Goal: Information Seeking & Learning: Learn about a topic

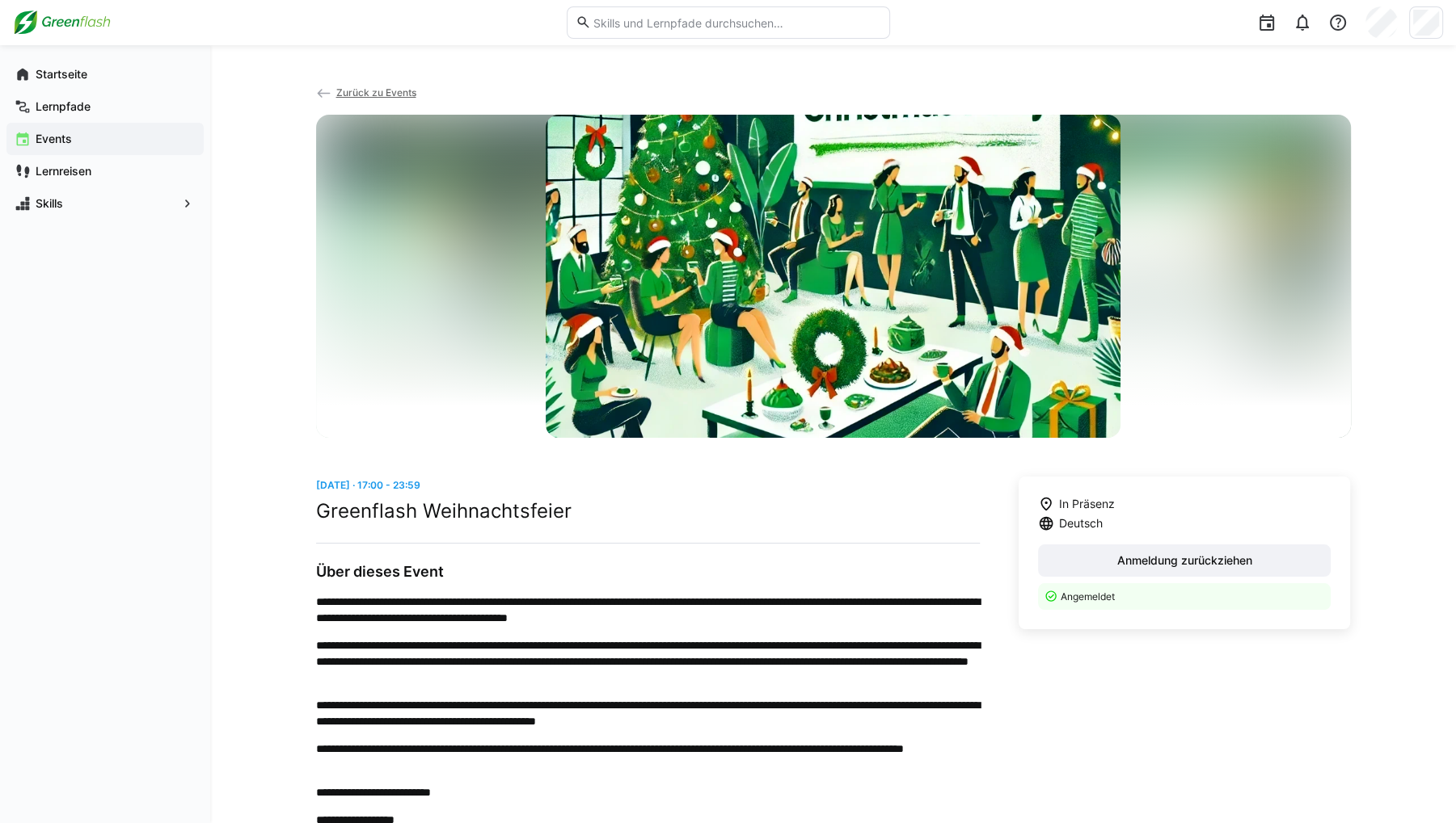
click at [100, 132] on span "Events" at bounding box center [114, 138] width 163 height 16
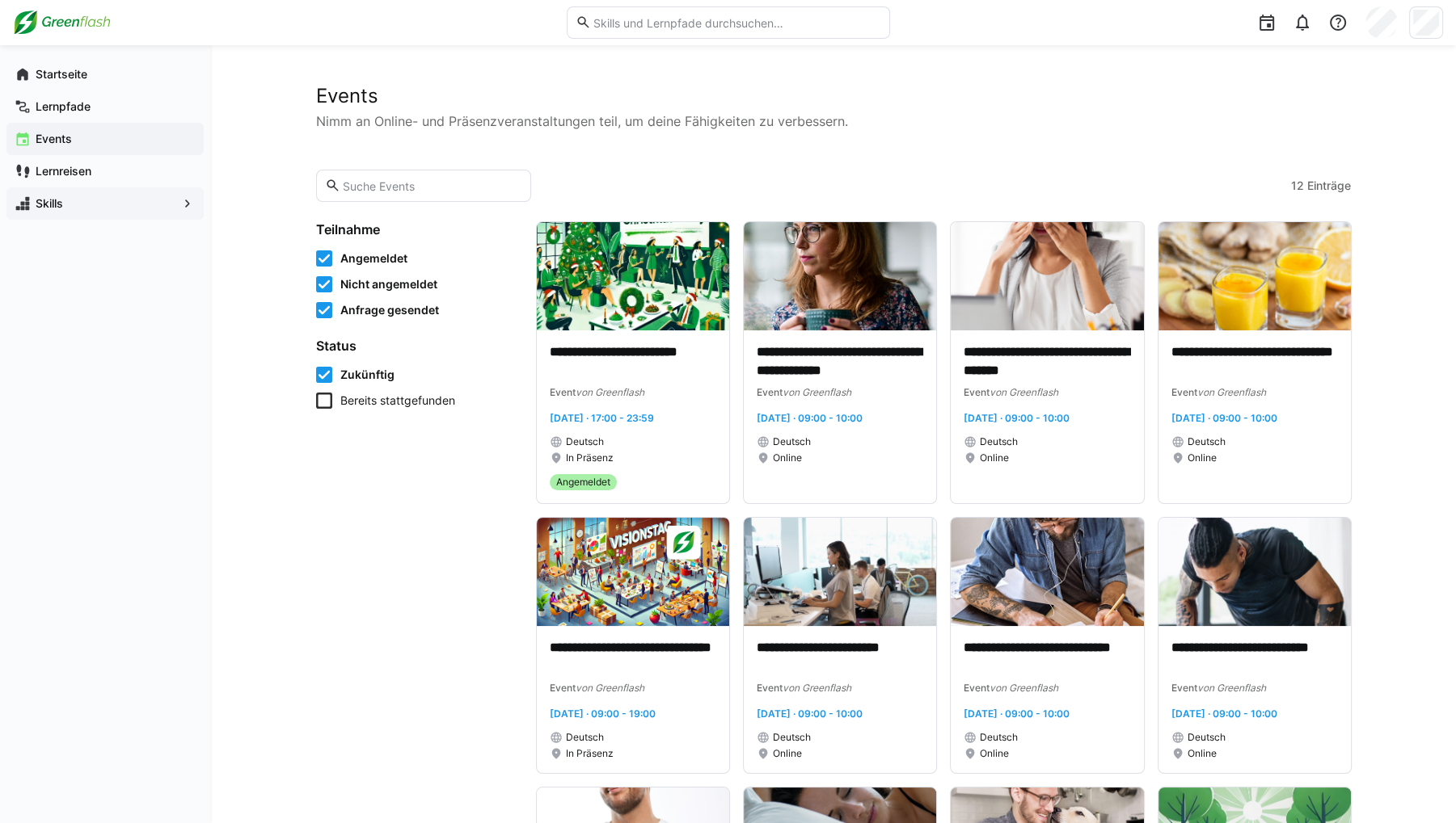
click at [78, 202] on span "Skills" at bounding box center [105, 203] width 144 height 16
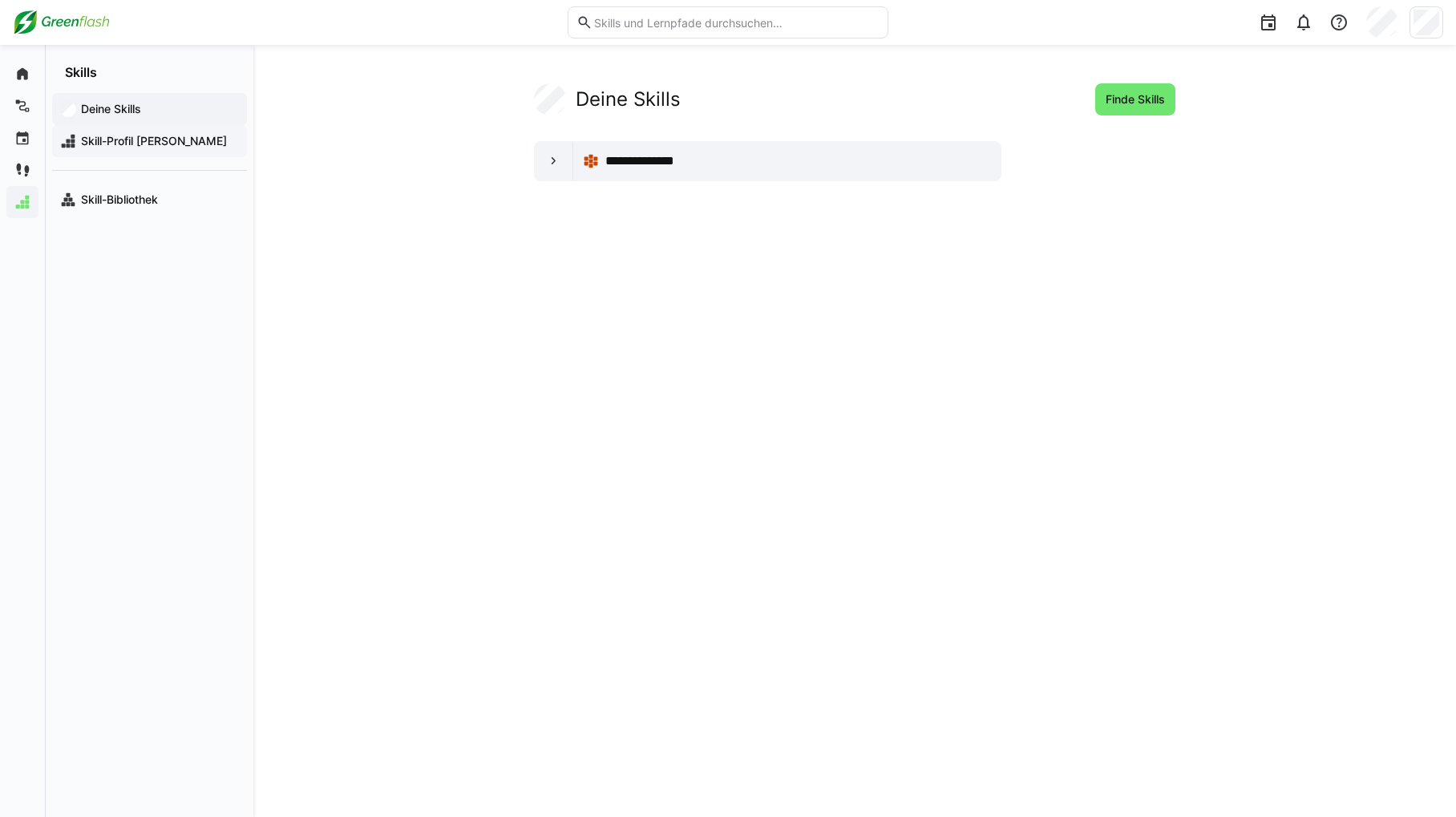
click at [96, 144] on span "Skill-Profil [PERSON_NAME]" at bounding box center [159, 141] width 161 height 16
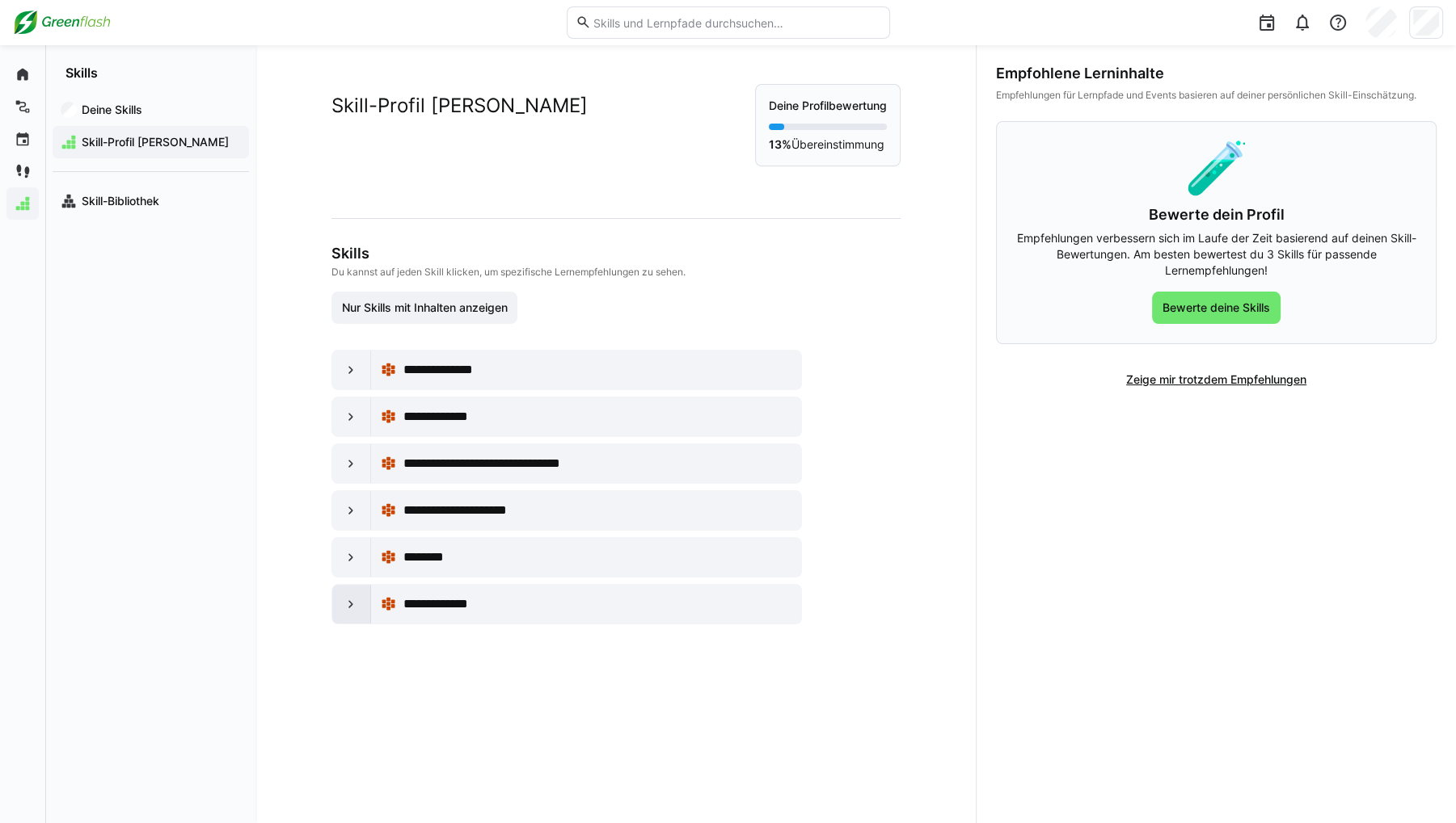
click at [346, 604] on eds-icon at bounding box center [350, 604] width 16 height 16
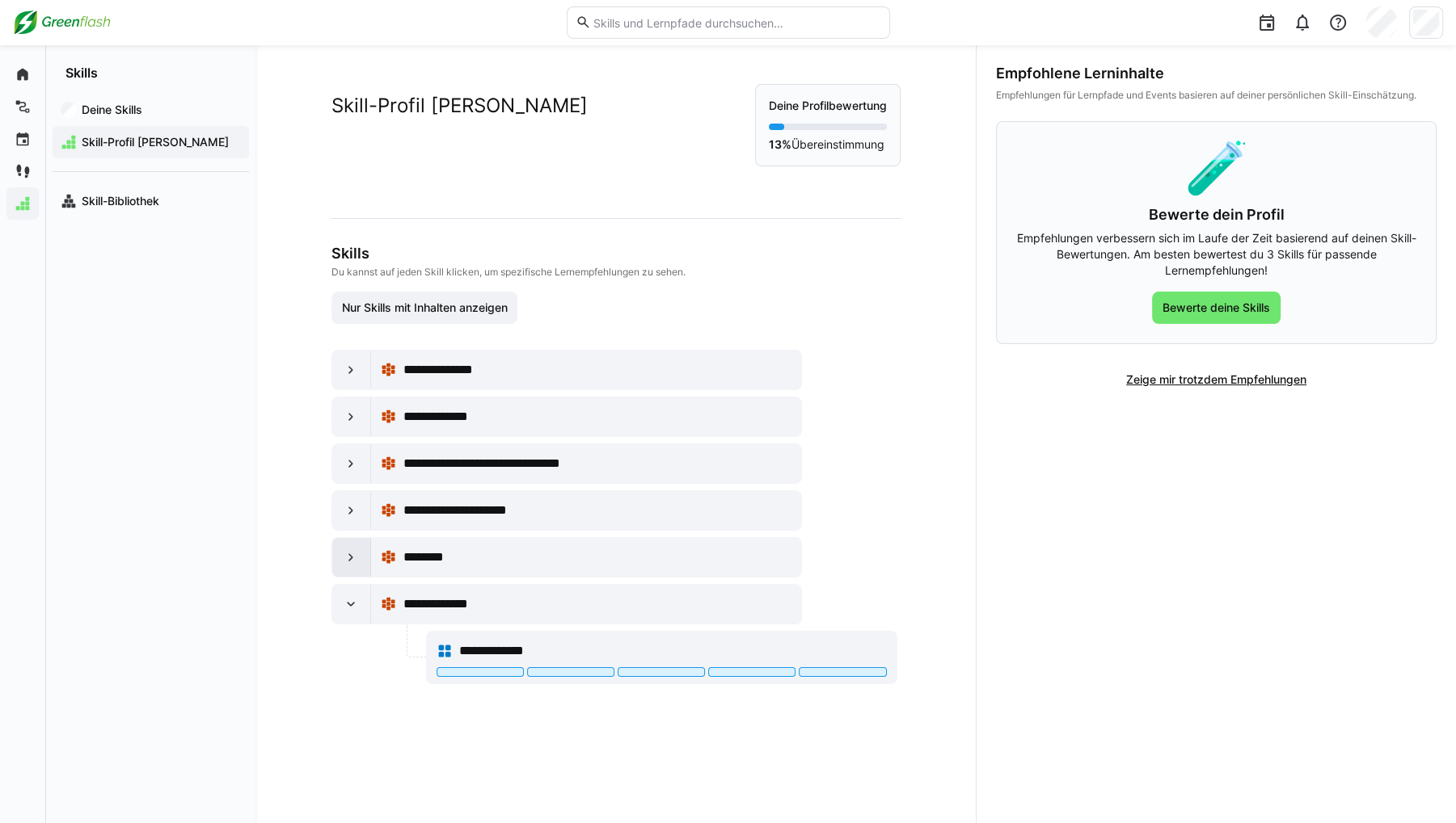
click at [345, 567] on div at bounding box center [352, 557] width 39 height 39
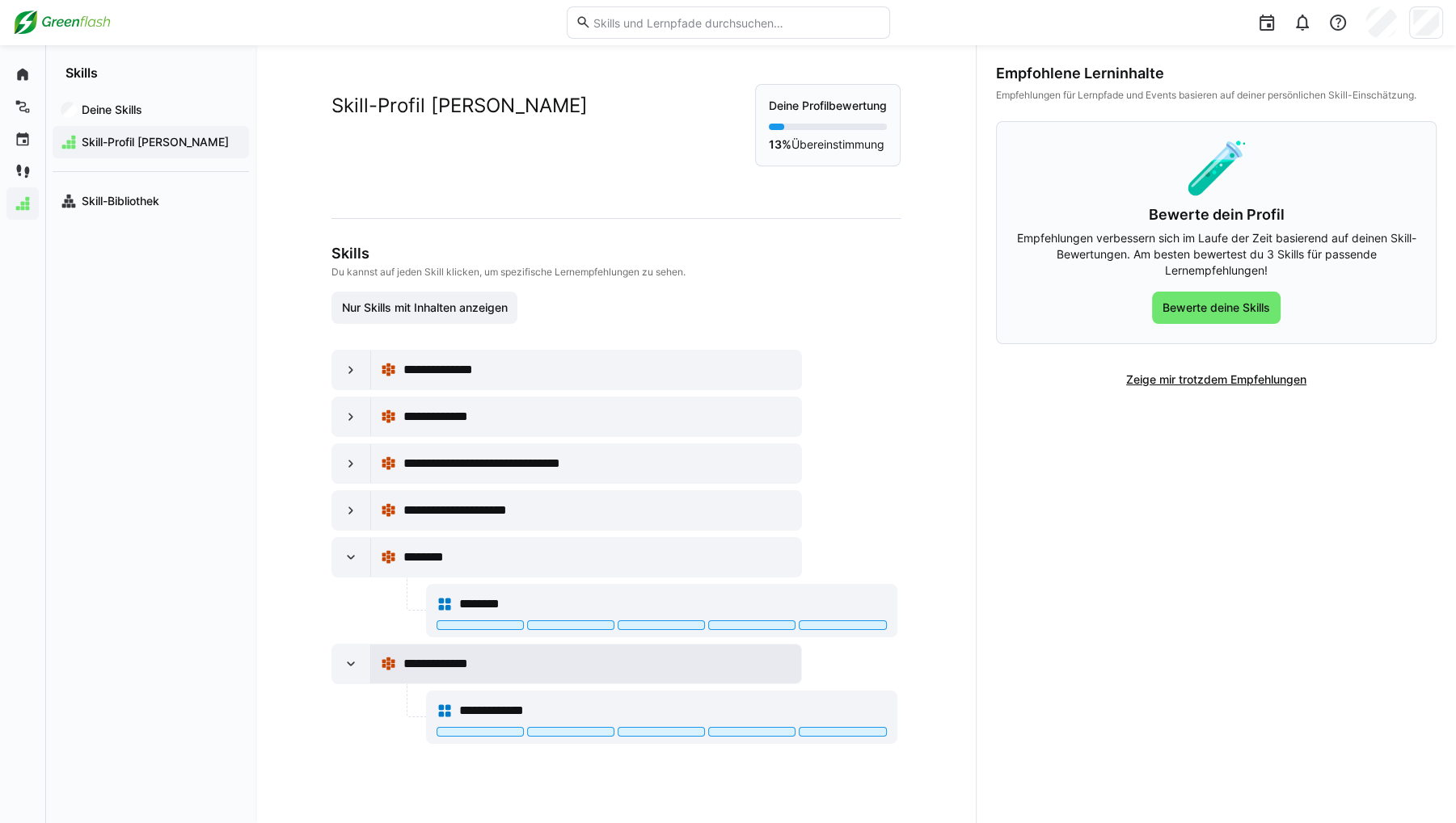
click at [488, 665] on span "**********" at bounding box center [450, 664] width 95 height 19
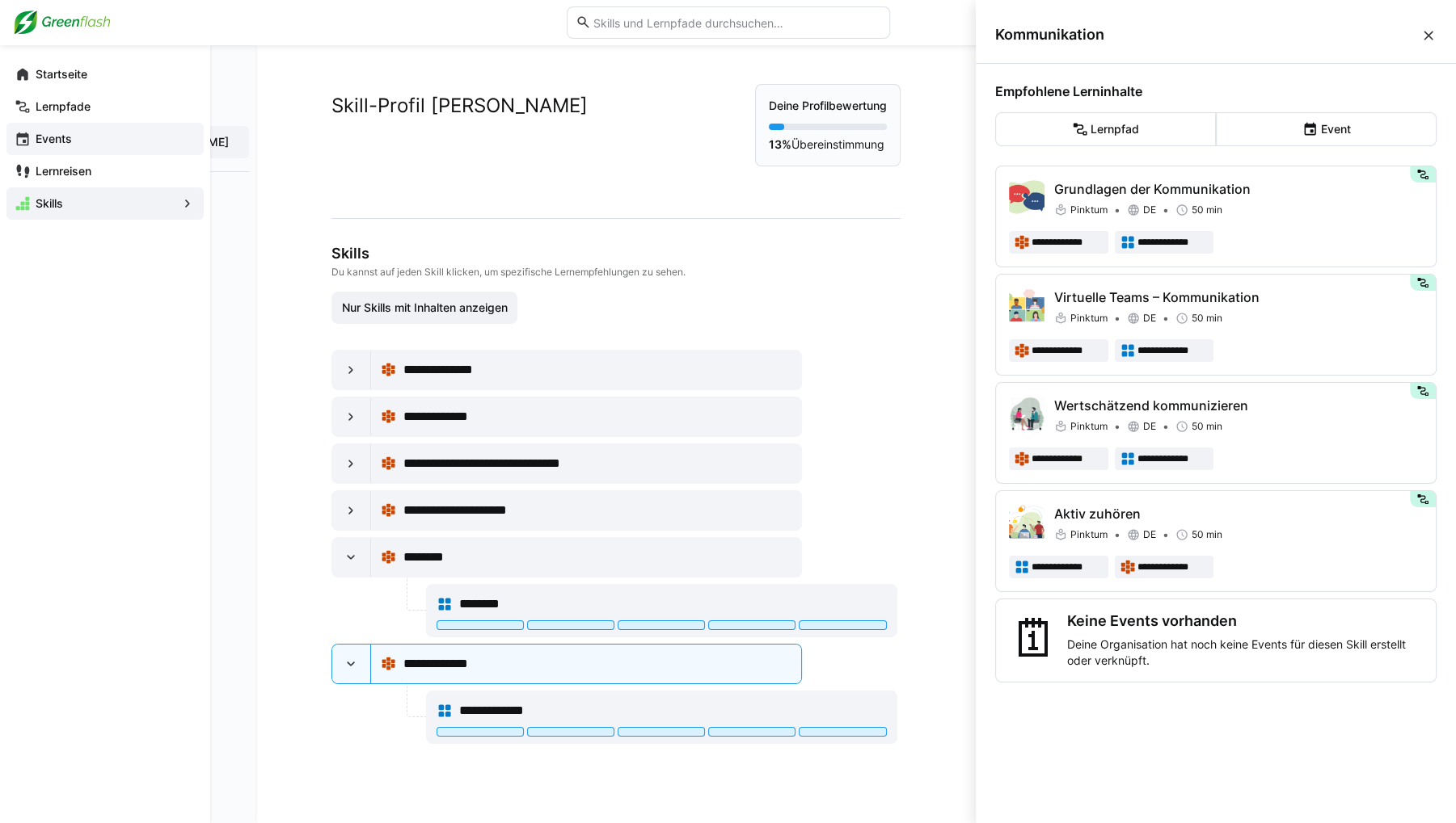
click at [19, 137] on eds-icon at bounding box center [22, 138] width 16 height 16
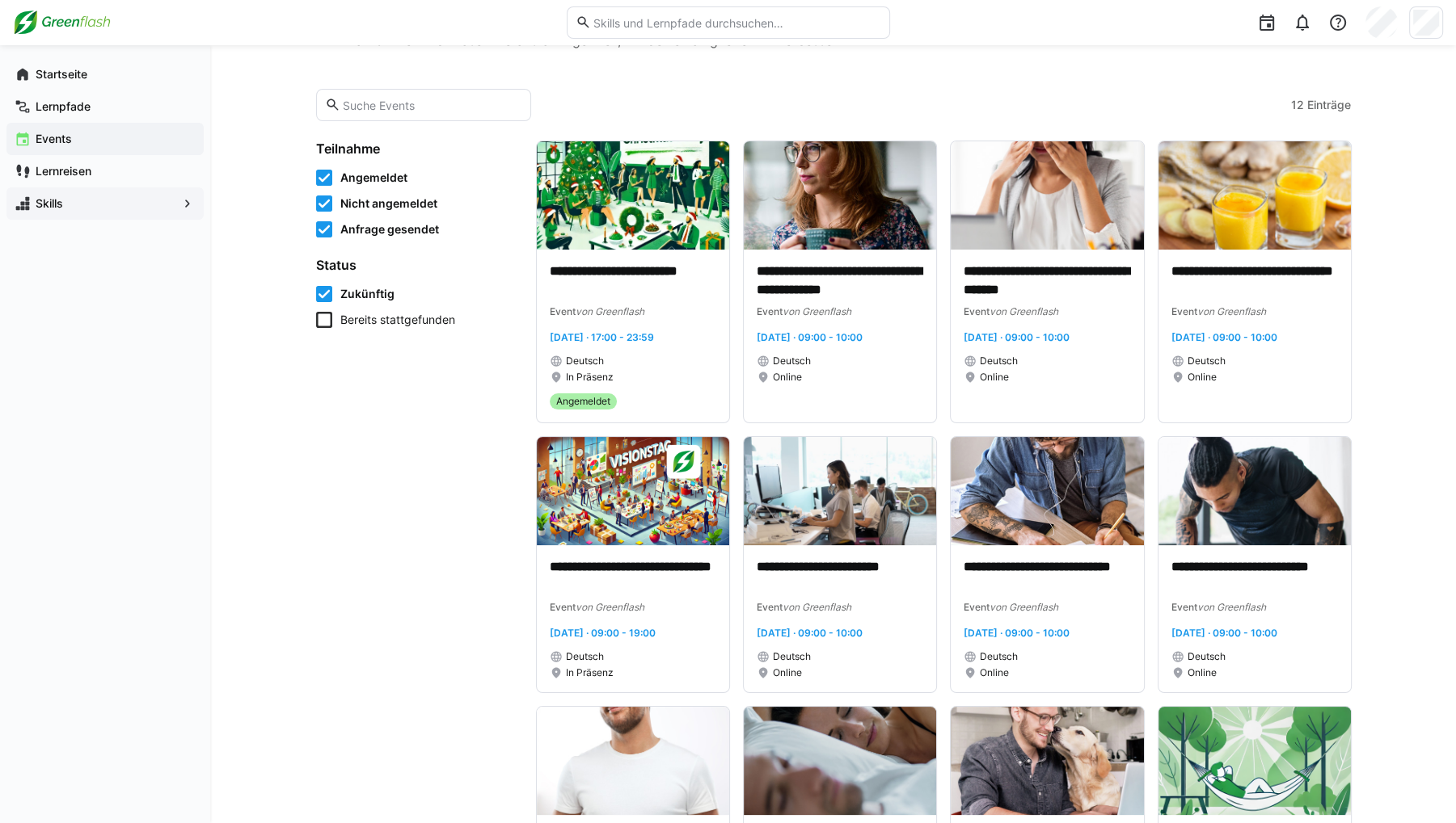
scroll to position [162, 0]
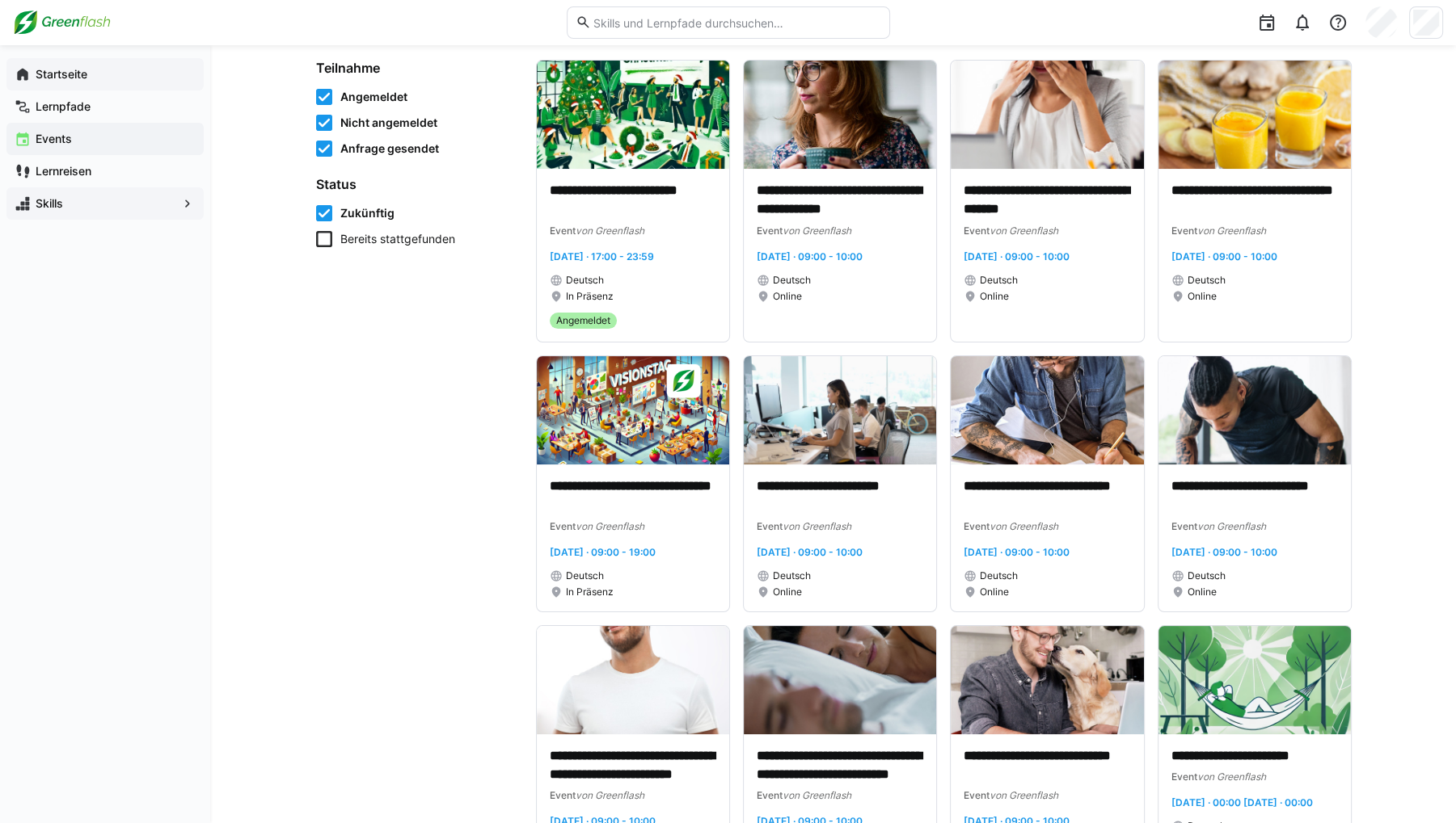
click at [0, 0] on app-navigation-label "Startseite" at bounding box center [0, 0] width 0 height 0
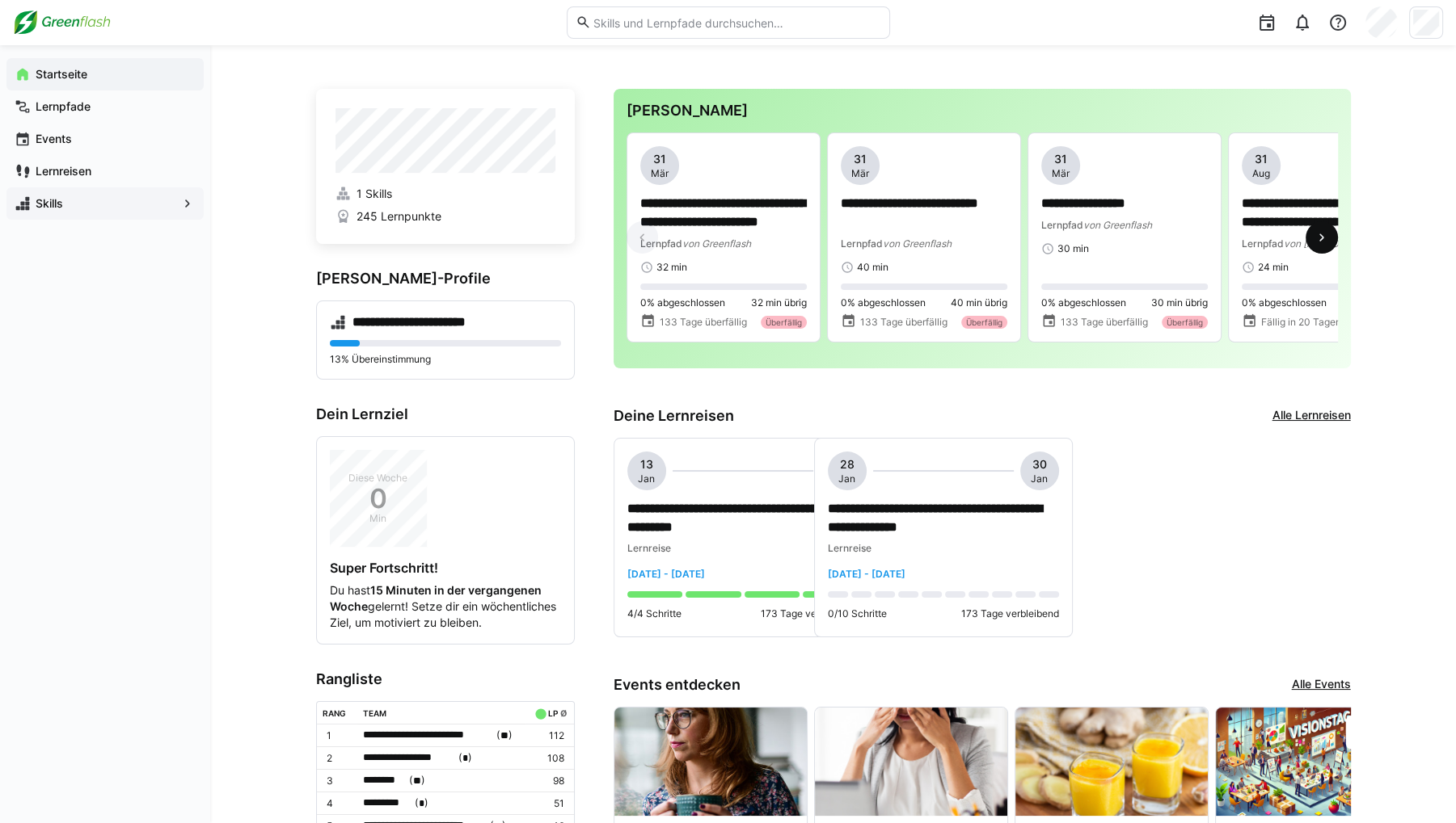
click at [1313, 239] on eds-icon at bounding box center [1321, 237] width 16 height 16
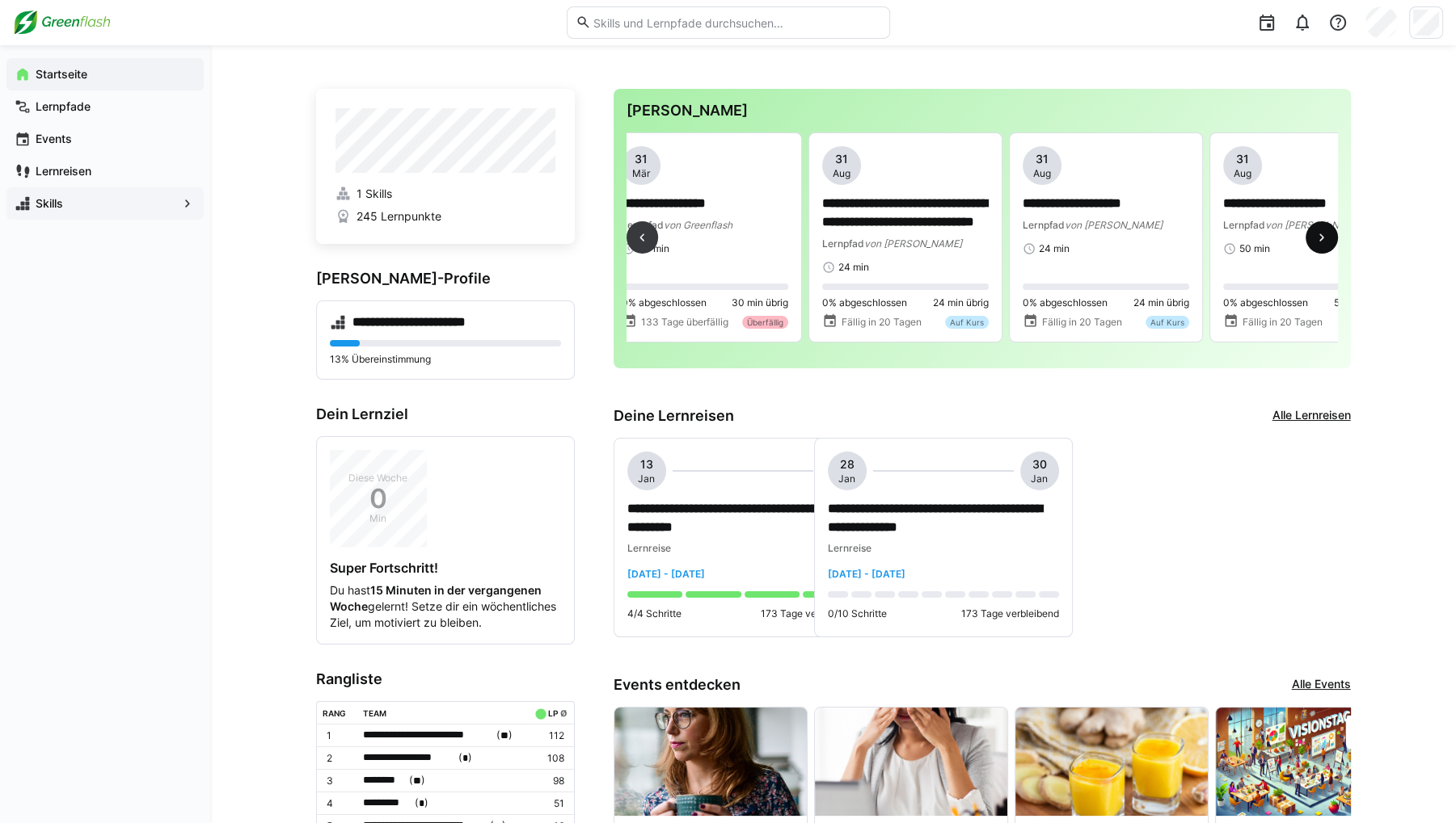
scroll to position [0, 601]
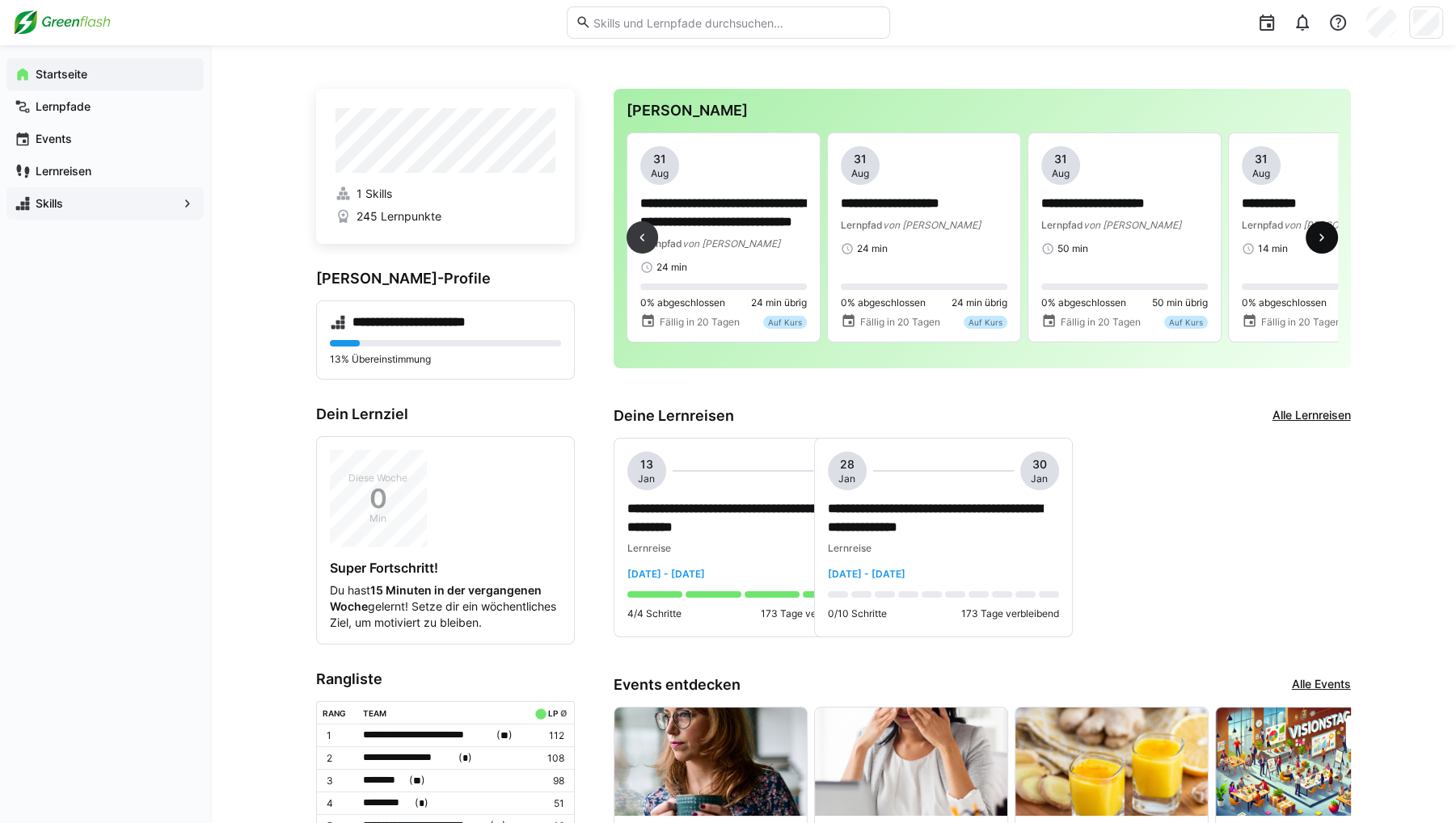
click at [1317, 239] on eds-icon at bounding box center [1321, 237] width 16 height 16
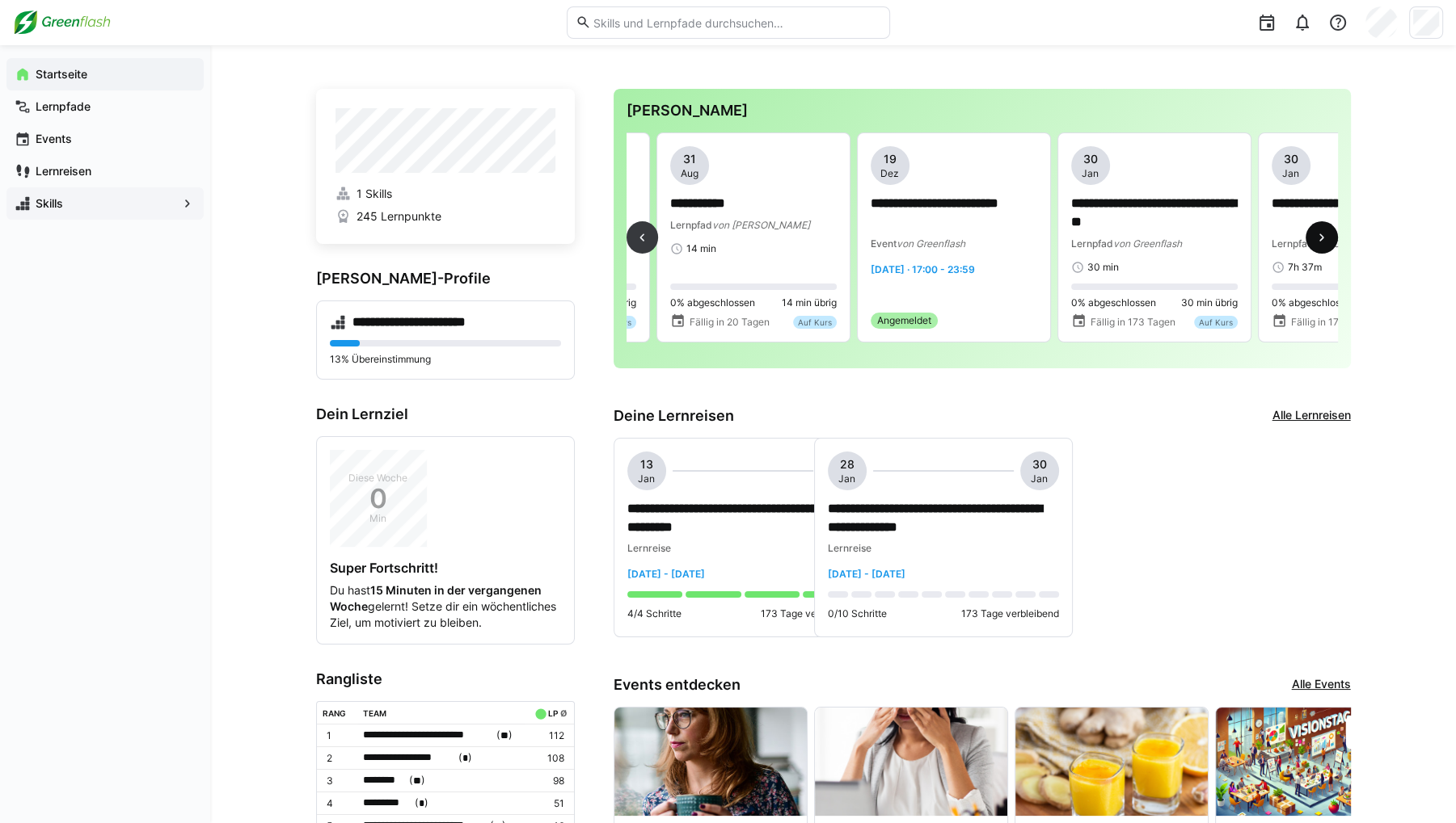
scroll to position [0, 1203]
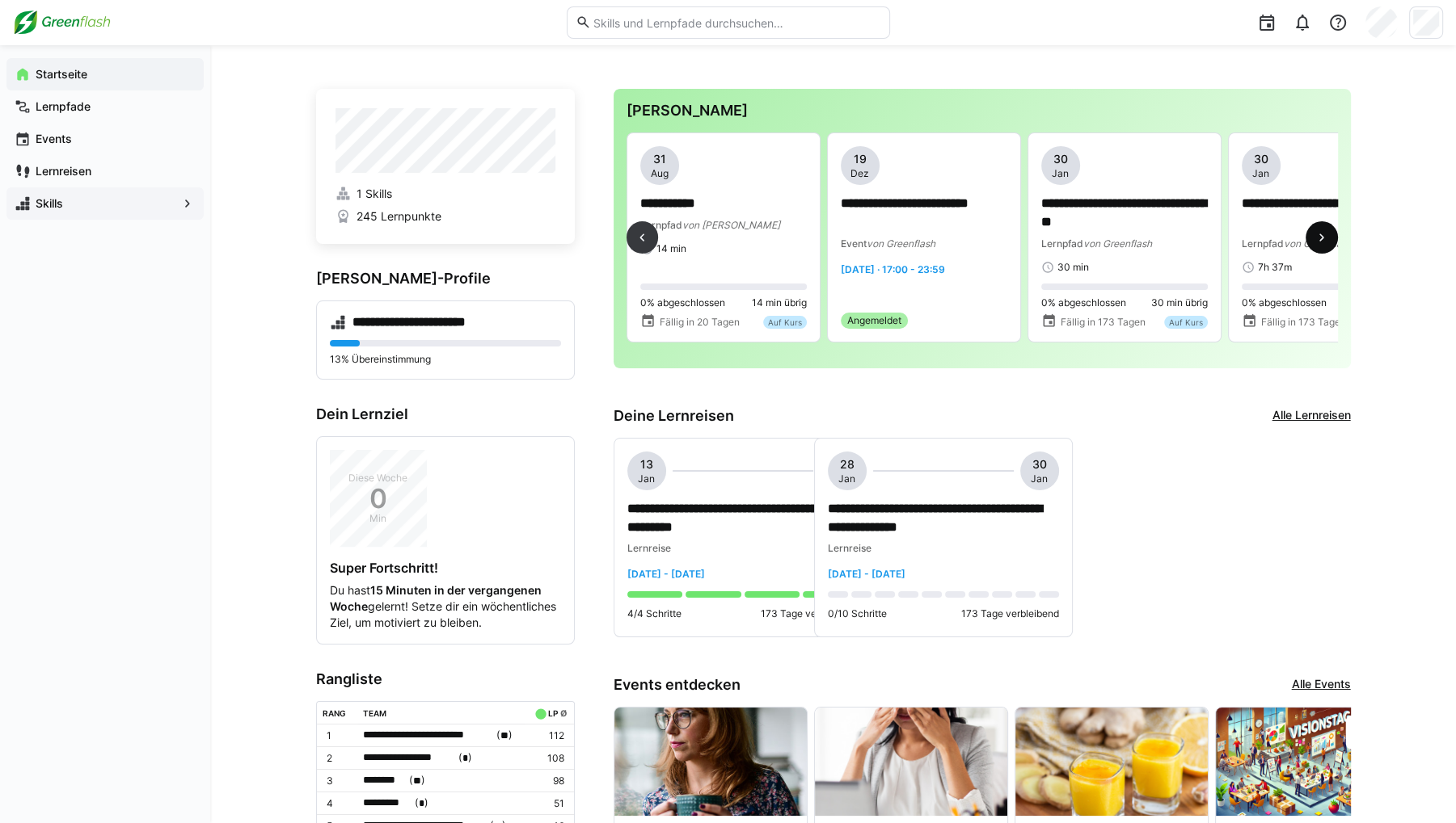
click at [1317, 239] on eds-icon at bounding box center [1321, 237] width 16 height 16
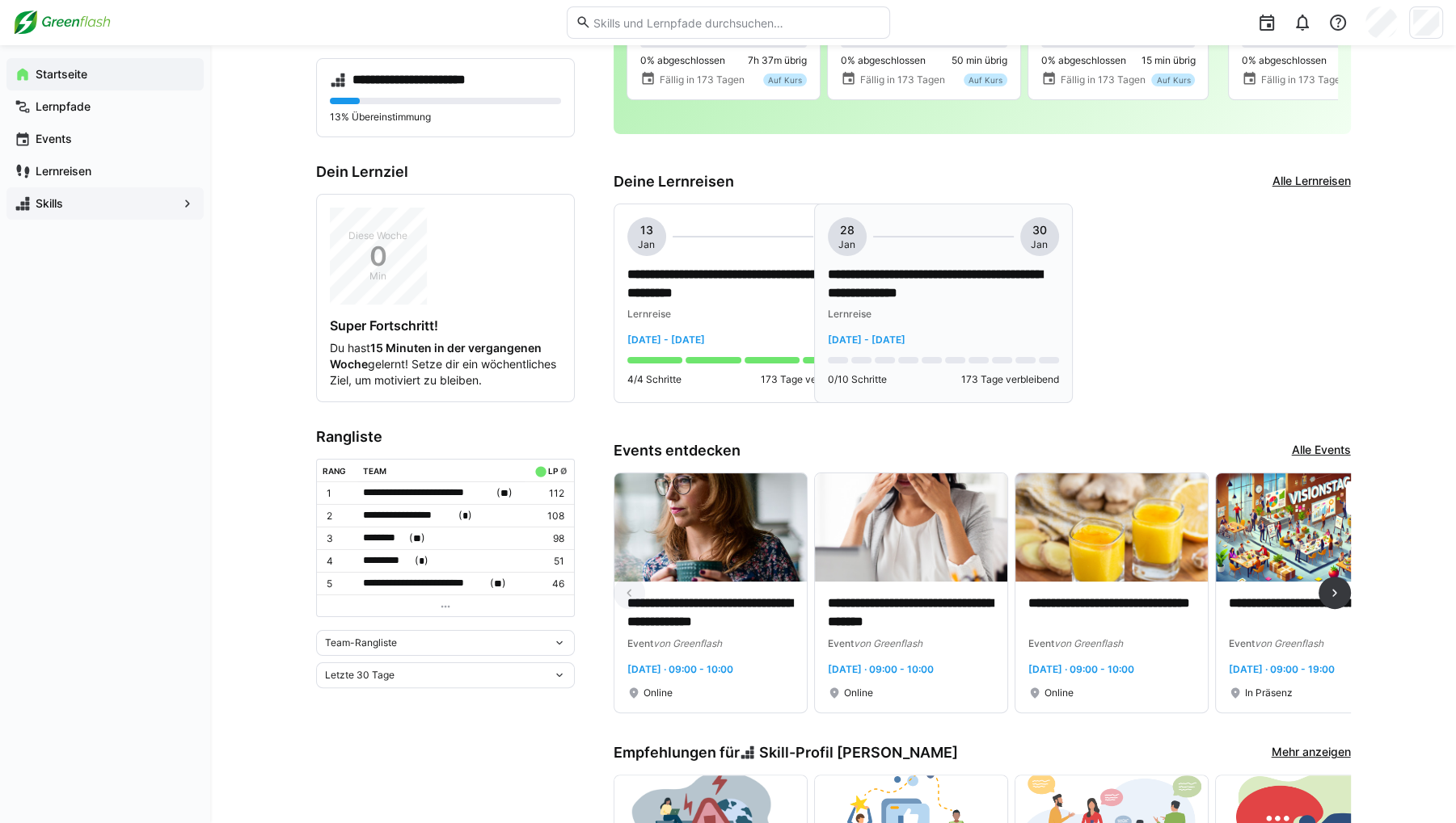
scroll to position [323, 0]
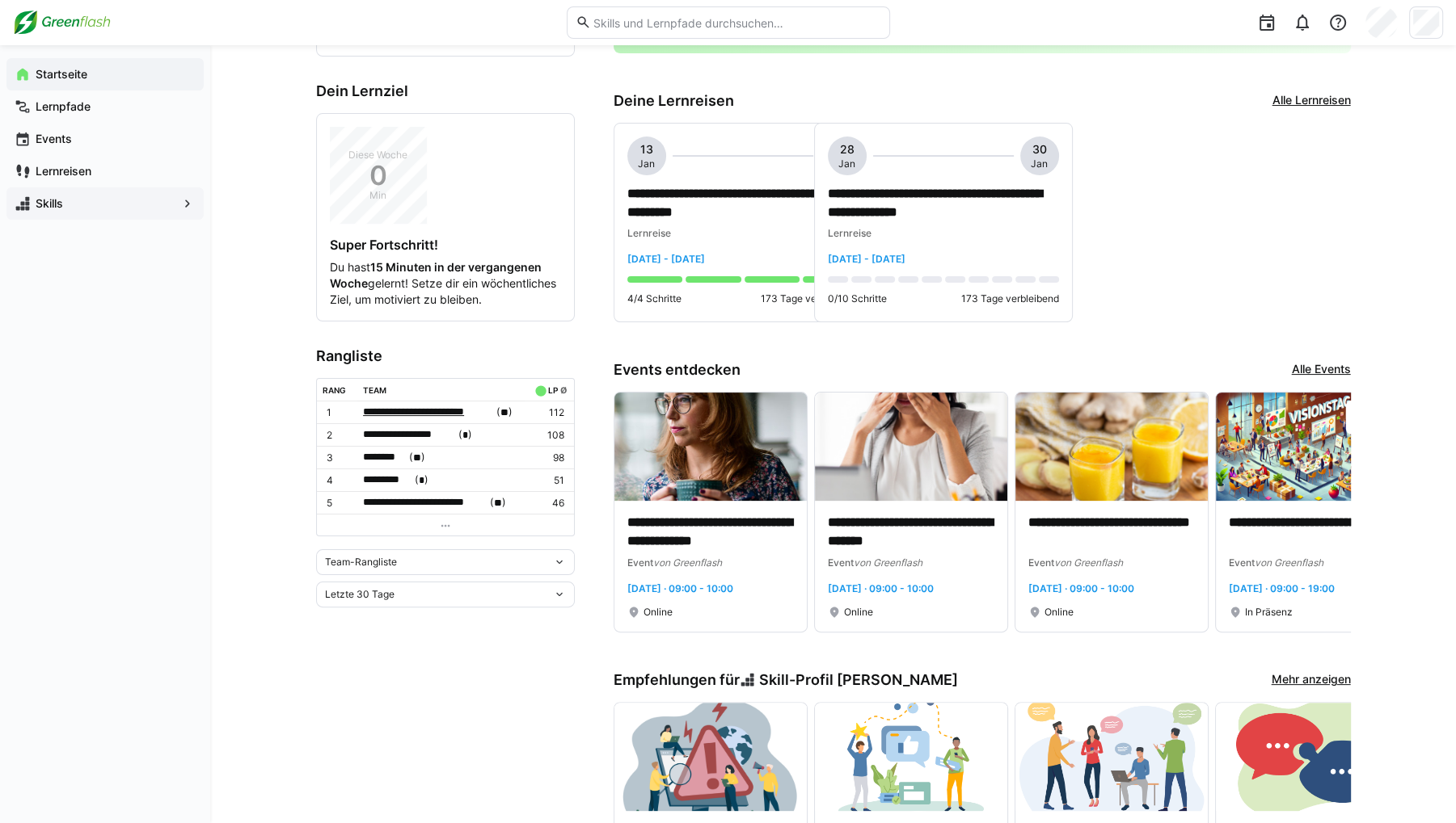
click at [400, 420] on span "**********" at bounding box center [428, 412] width 130 height 16
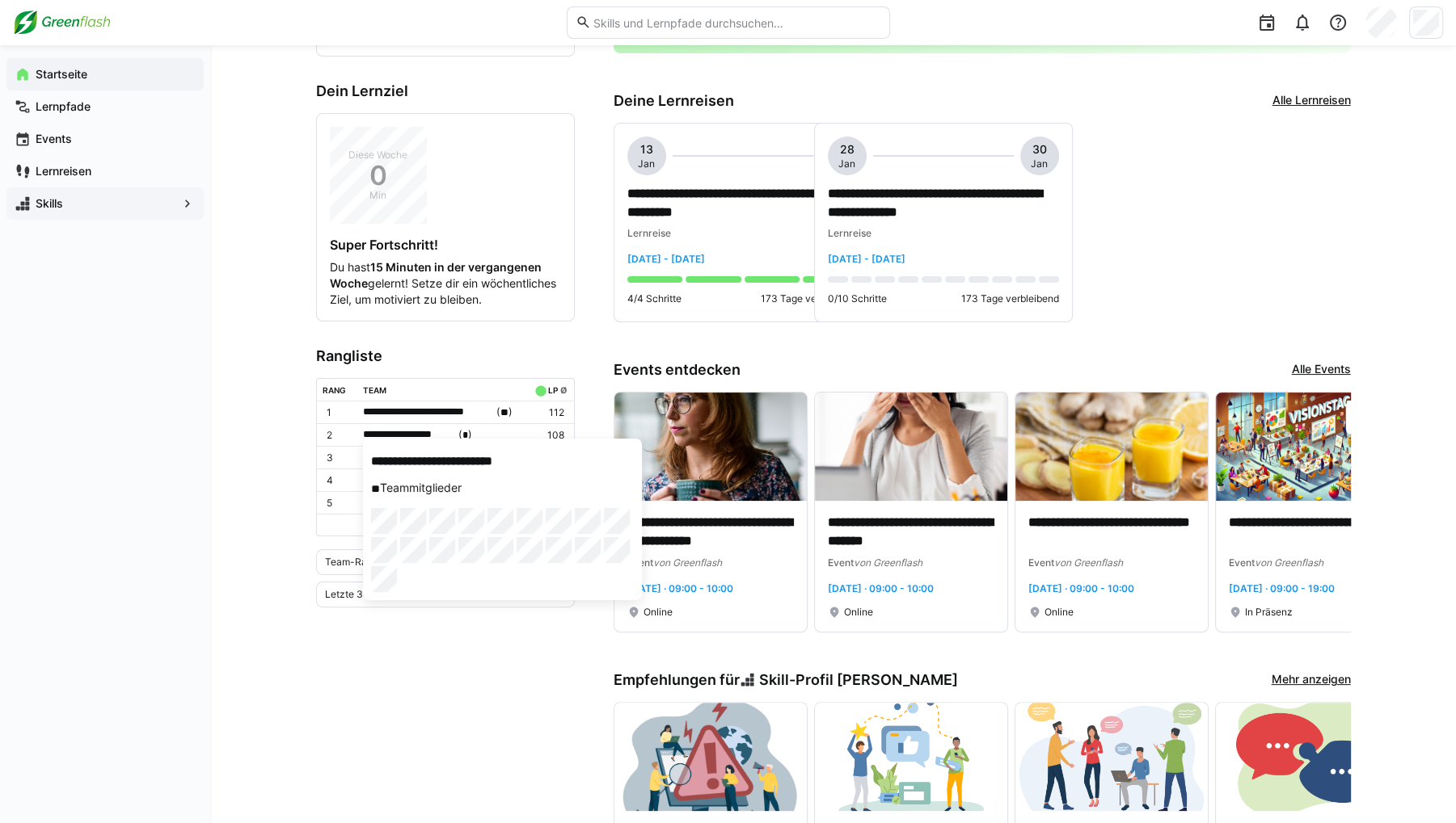
click at [491, 381] on div at bounding box center [728, 412] width 1456 height 823
click at [396, 569] on span "Team-Rangliste" at bounding box center [360, 562] width 72 height 13
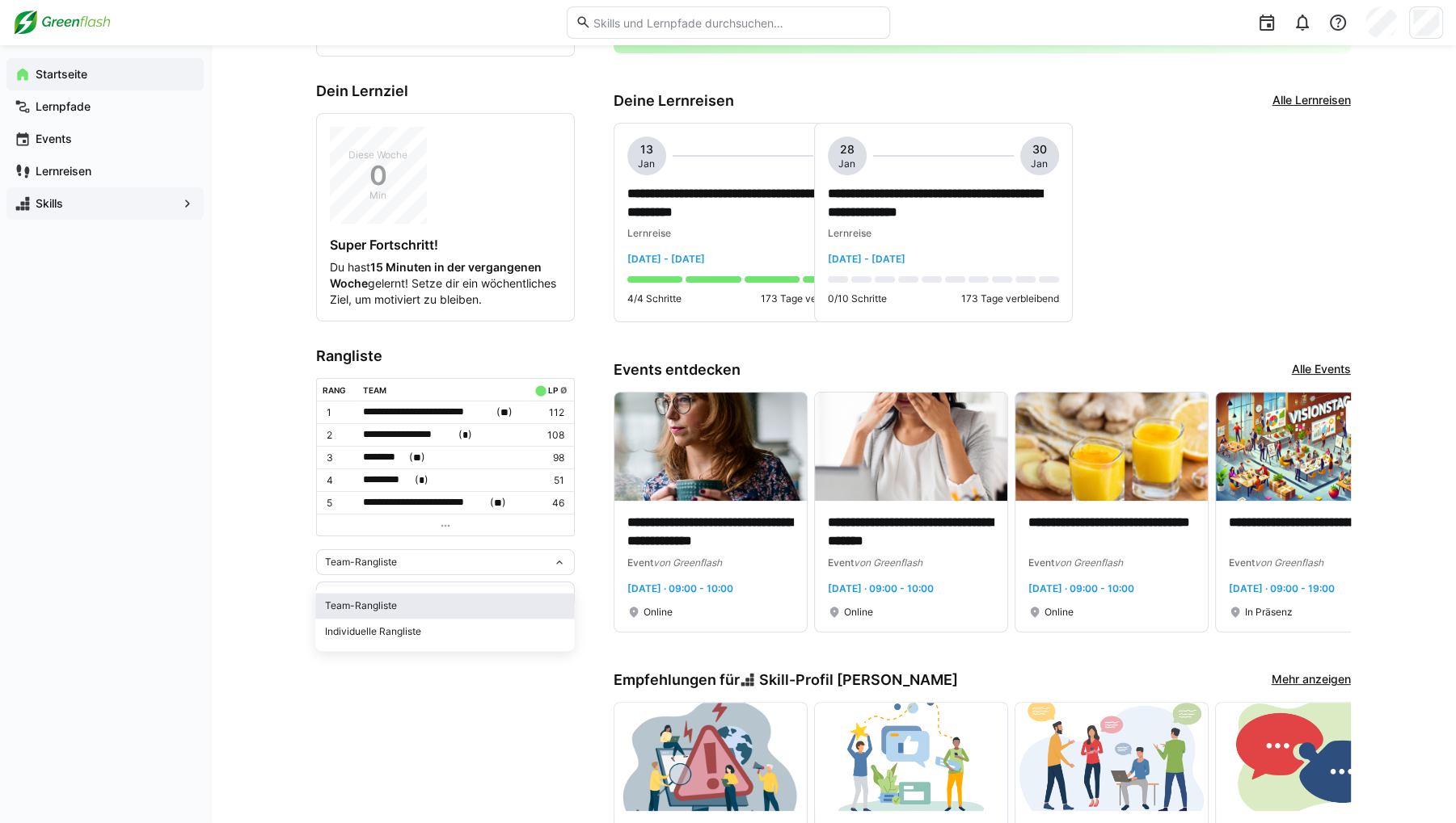
click at [454, 606] on div "Team-Rangliste" at bounding box center [445, 605] width 240 height 13
click at [429, 567] on div "Team-Rangliste" at bounding box center [439, 562] width 228 height 11
click at [373, 621] on span "Individuelle Rangliste" at bounding box center [445, 632] width 259 height 26
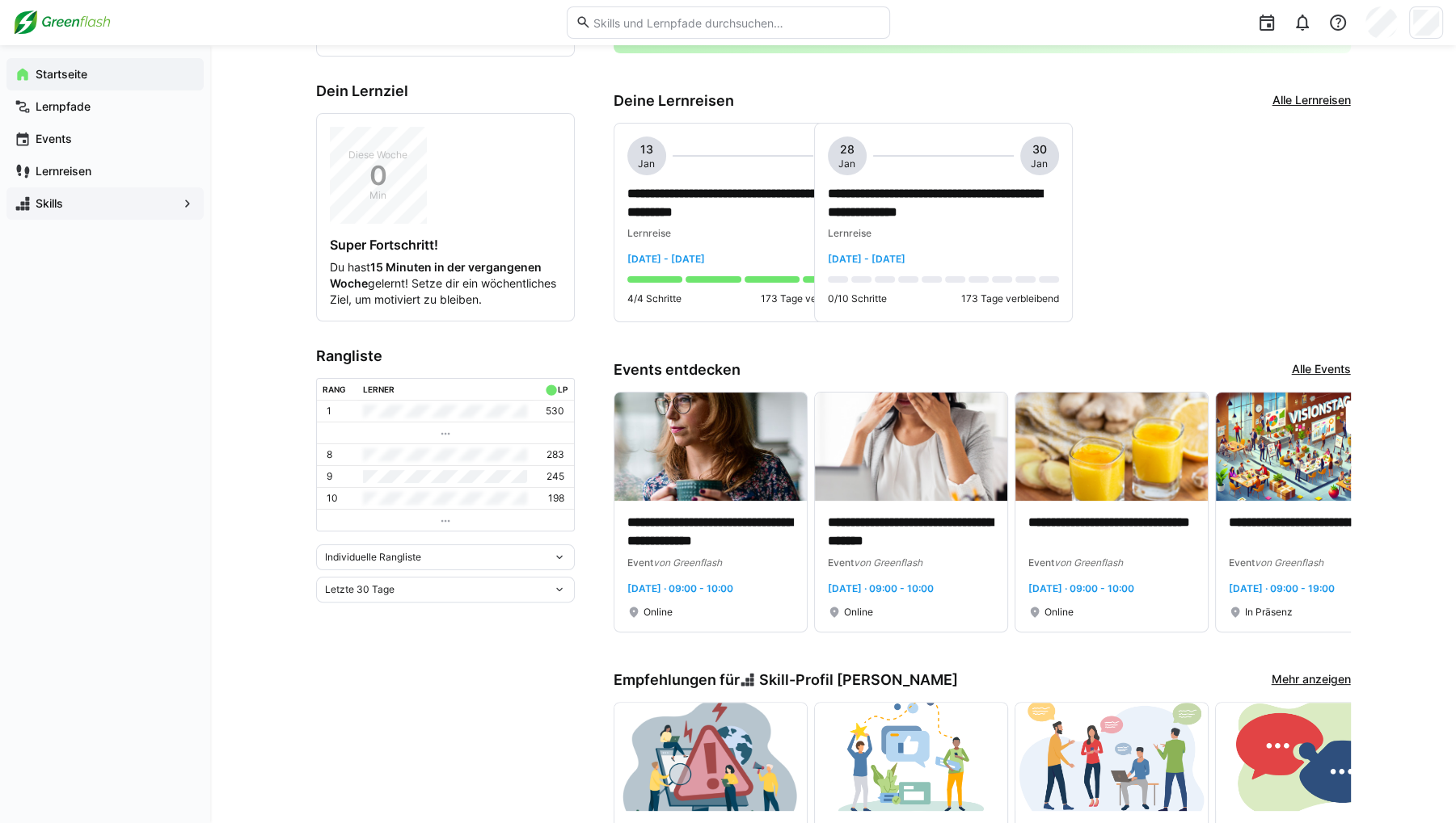
click at [400, 603] on div "Letzte 30 Tage" at bounding box center [445, 589] width 259 height 26
click at [381, 734] on span "Gesamt" at bounding box center [445, 741] width 259 height 26
click at [398, 595] on div "Gesamt" at bounding box center [439, 589] width 228 height 11
click at [407, 715] on div "Letztes Jahr" at bounding box center [445, 715] width 240 height 13
click at [418, 595] on div "Letztes Jahr" at bounding box center [439, 589] width 228 height 11
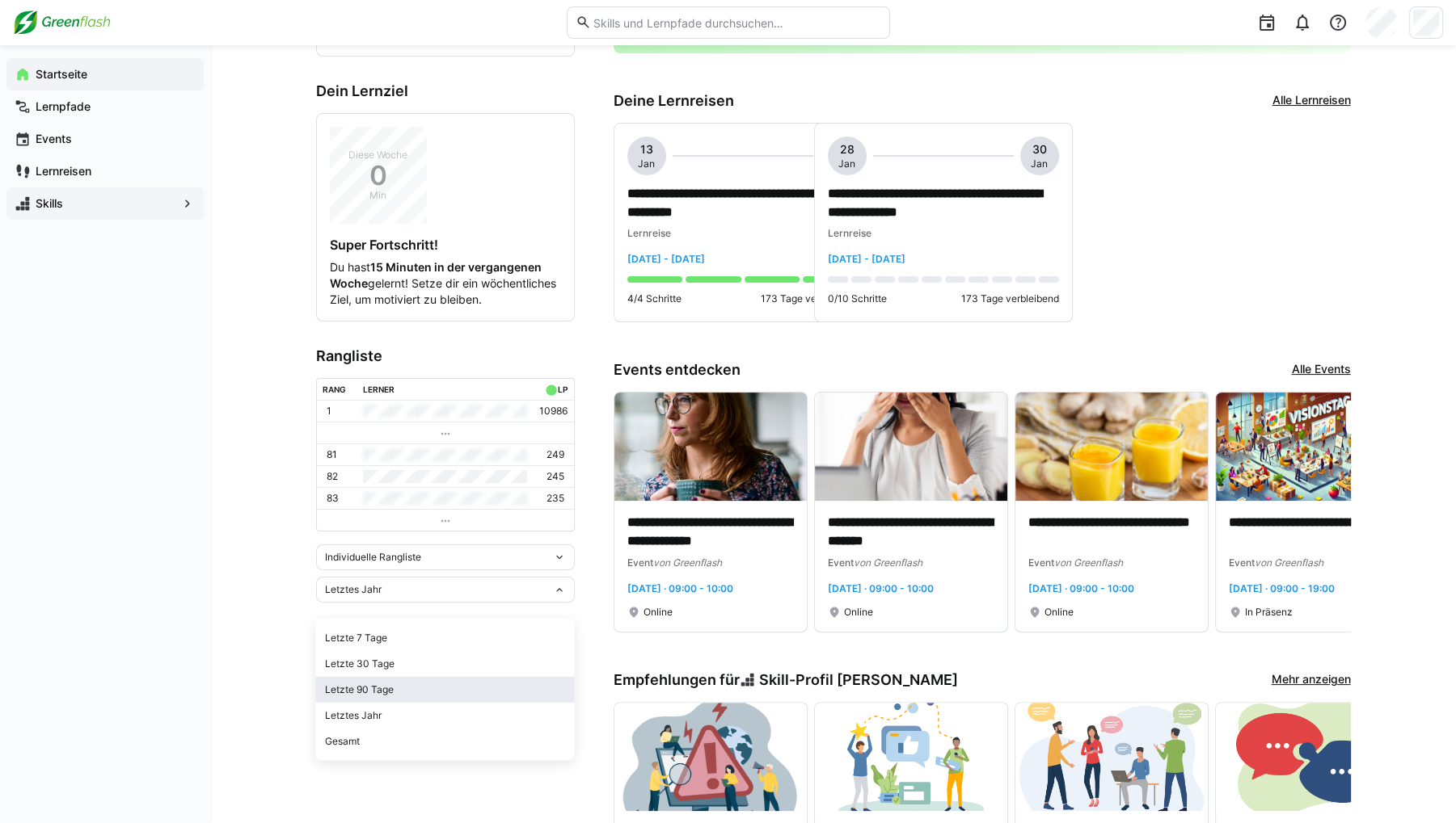
click at [401, 696] on div "Letzte 90 Tage" at bounding box center [445, 690] width 240 height 13
click at [399, 595] on div "Letzte 90 Tage" at bounding box center [439, 589] width 228 height 11
click at [402, 666] on div "Letzte 30 Tage" at bounding box center [445, 664] width 240 height 13
click at [399, 590] on eds-select-input "Letzte 30 Tage" at bounding box center [445, 589] width 259 height 26
click at [393, 636] on div "Letzte 7 Tage" at bounding box center [445, 637] width 240 height 13
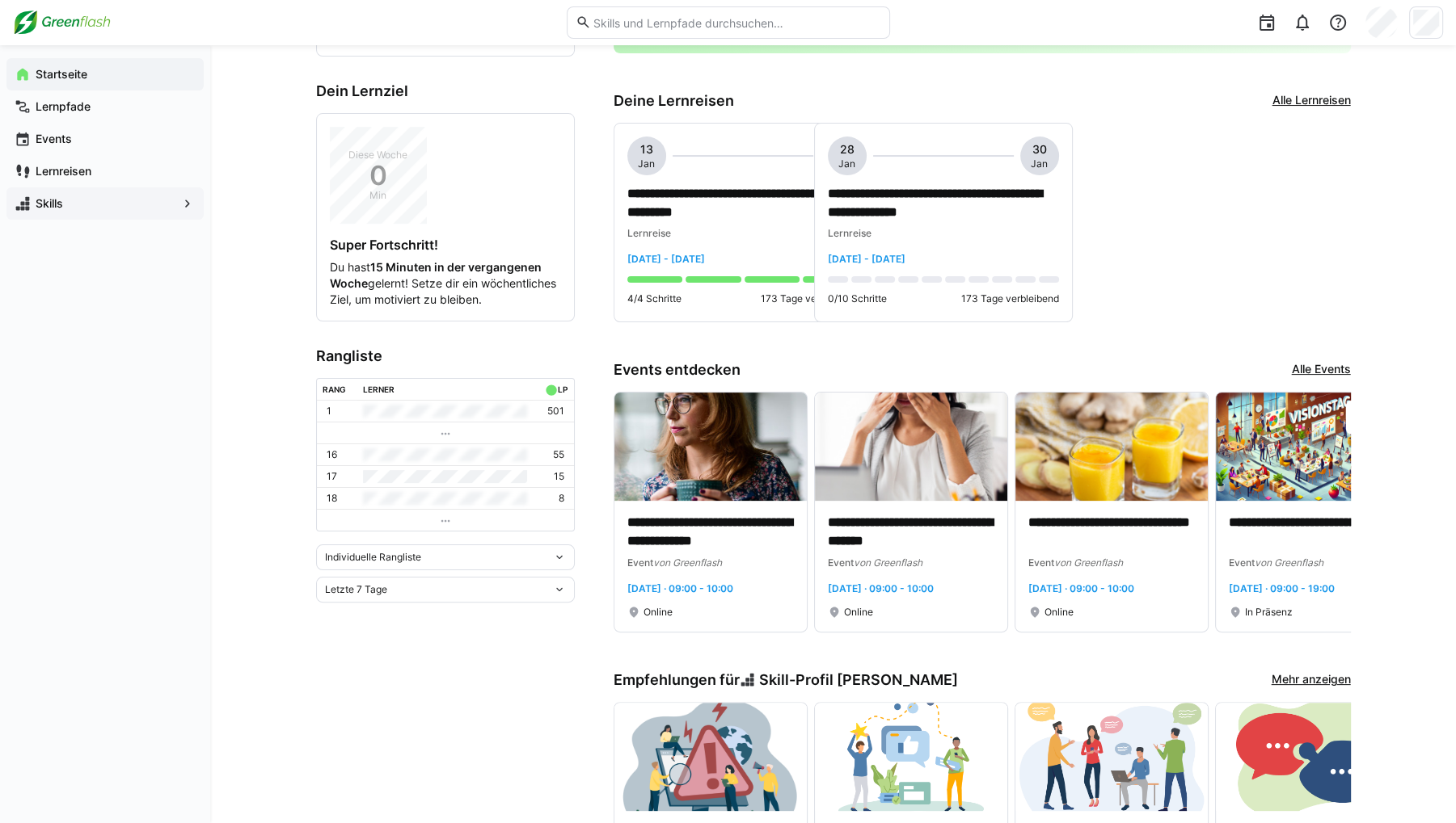
click at [439, 563] on div "Individuelle Rangliste" at bounding box center [439, 557] width 228 height 11
click at [419, 603] on div "Team-Rangliste" at bounding box center [445, 605] width 240 height 13
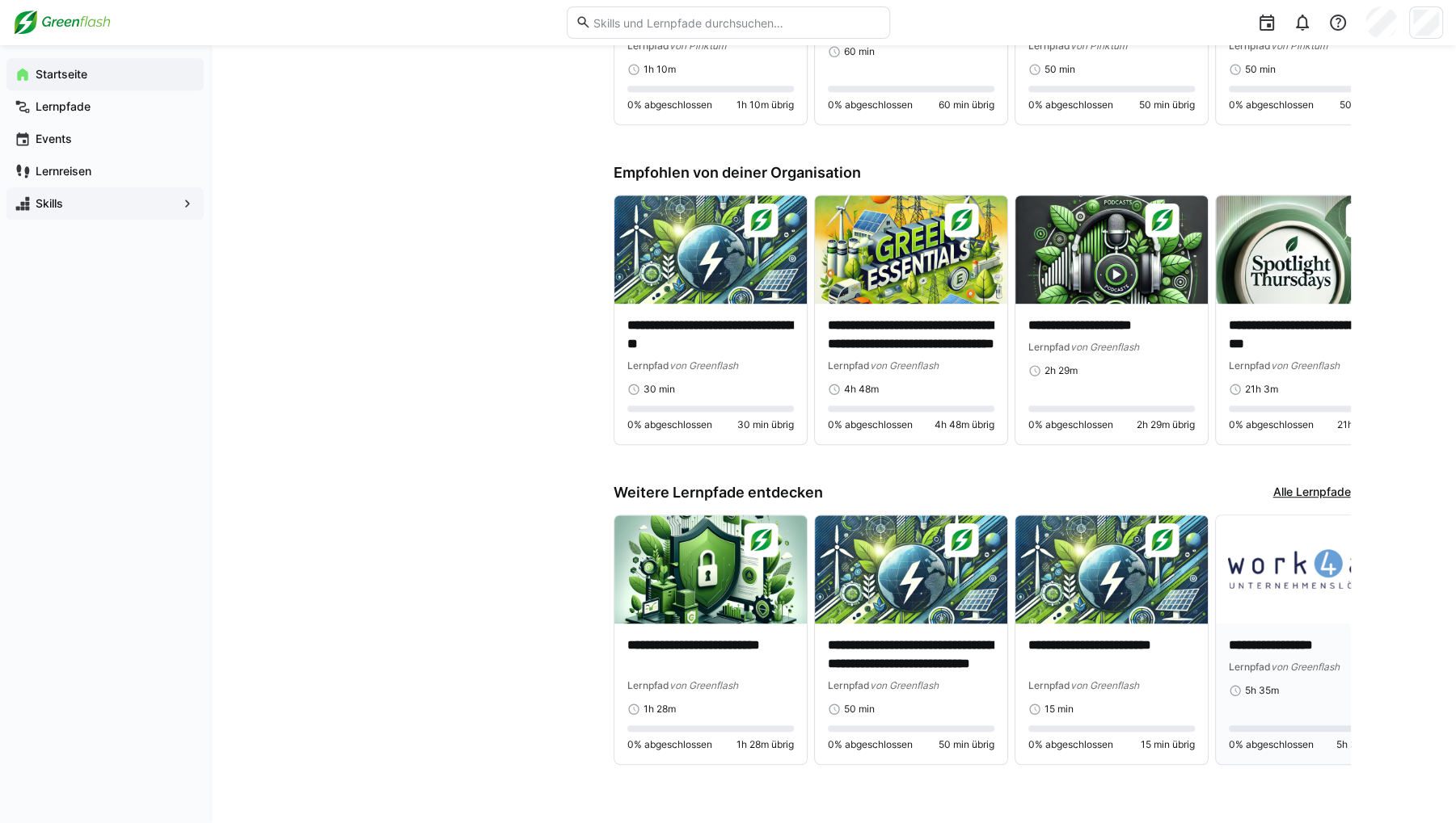
scroll to position [1148, 0]
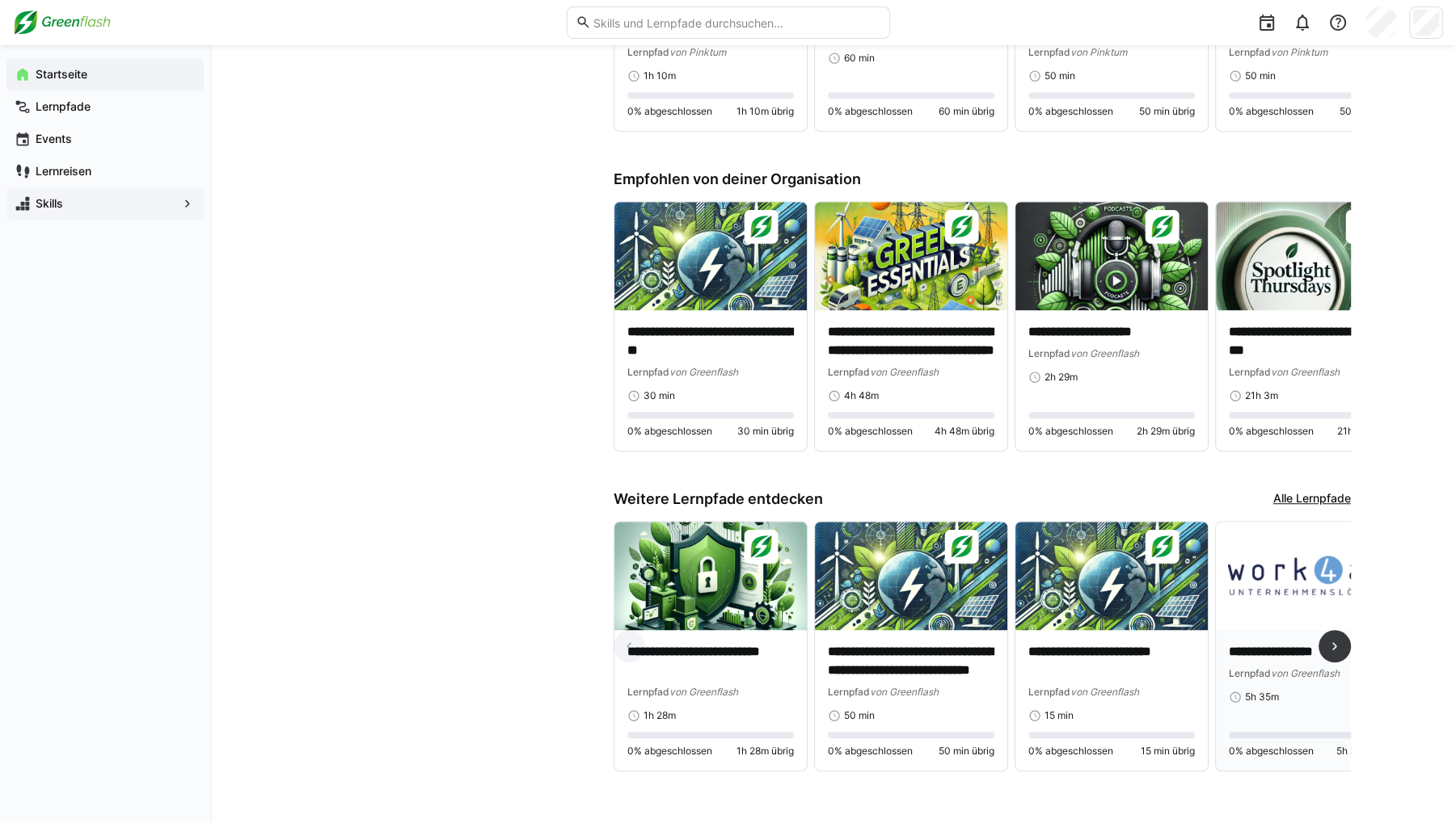
click at [1284, 605] on img at bounding box center [1312, 576] width 192 height 108
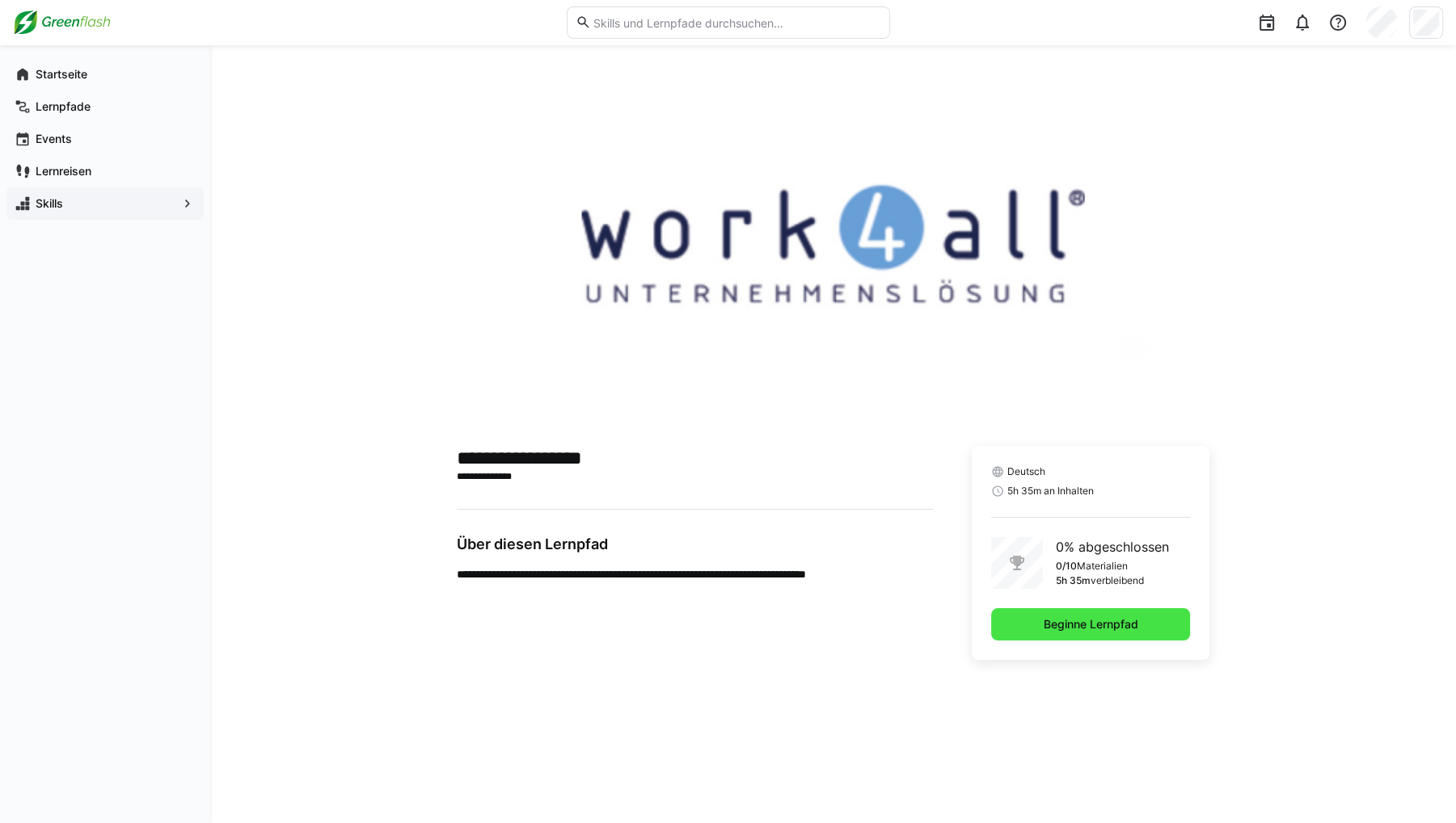
click at [1040, 618] on span "Beginne Lernpfad" at bounding box center [1090, 624] width 100 height 16
